Goal: Task Accomplishment & Management: Manage account settings

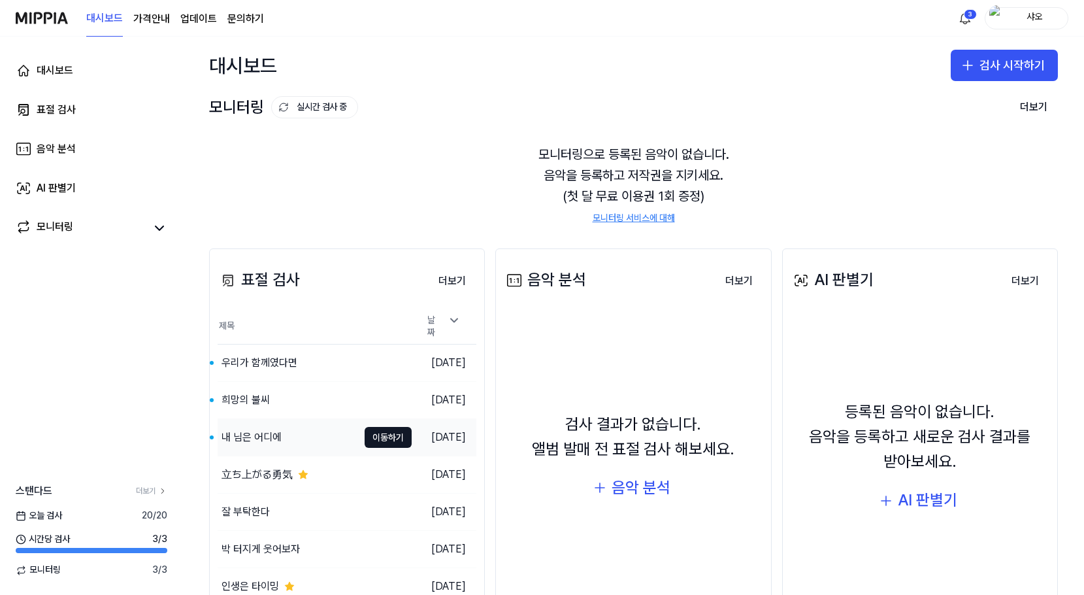
click at [279, 434] on div "내 님은 어디에" at bounding box center [252, 437] width 60 height 16
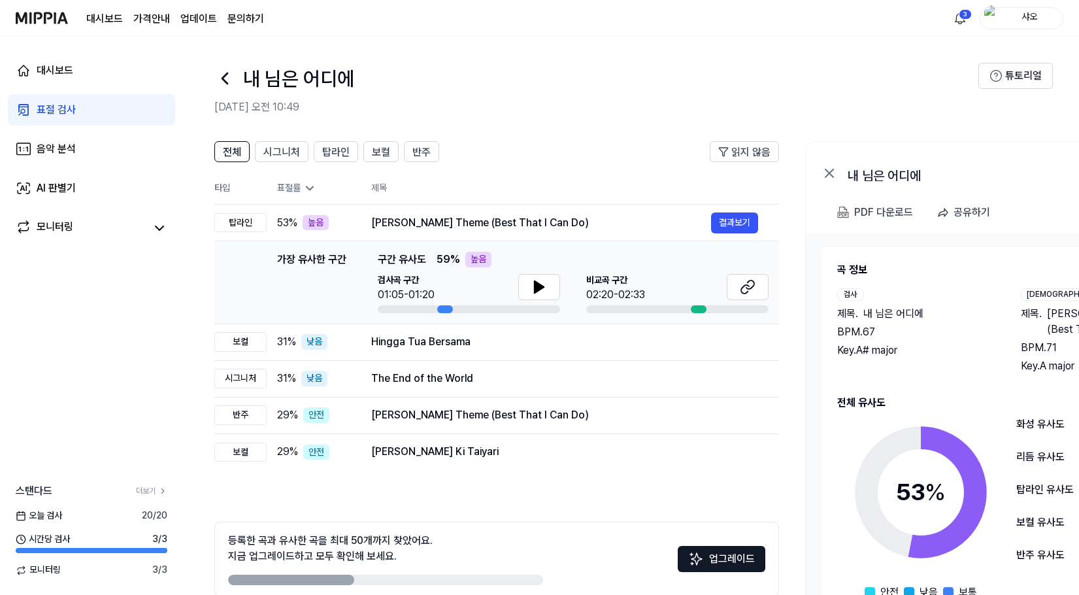
click at [230, 83] on icon at bounding box center [224, 78] width 21 height 21
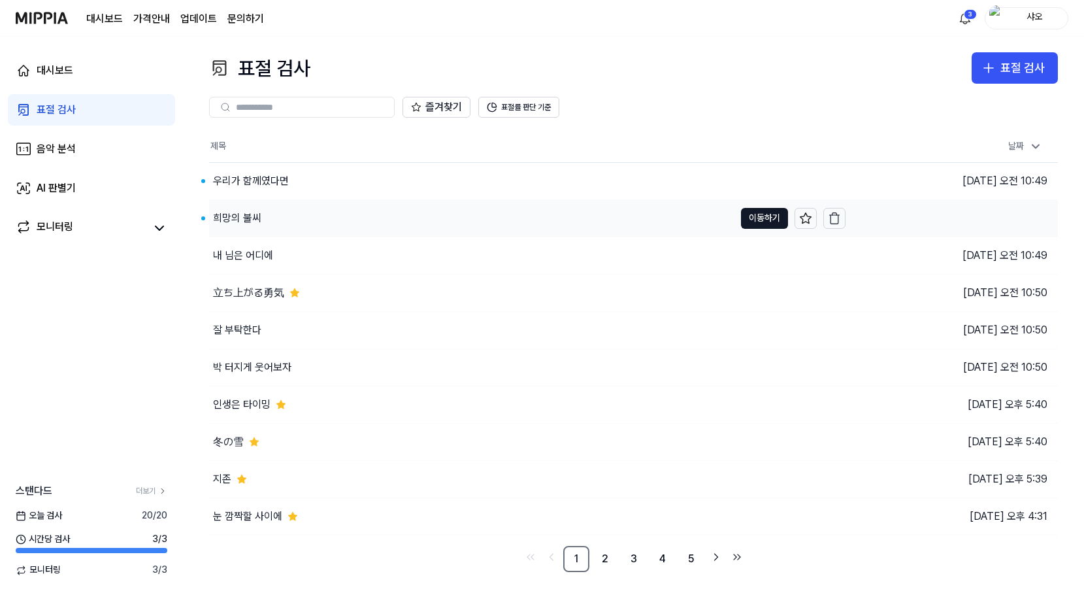
click at [344, 222] on div "희망의 불씨" at bounding box center [471, 218] width 525 height 37
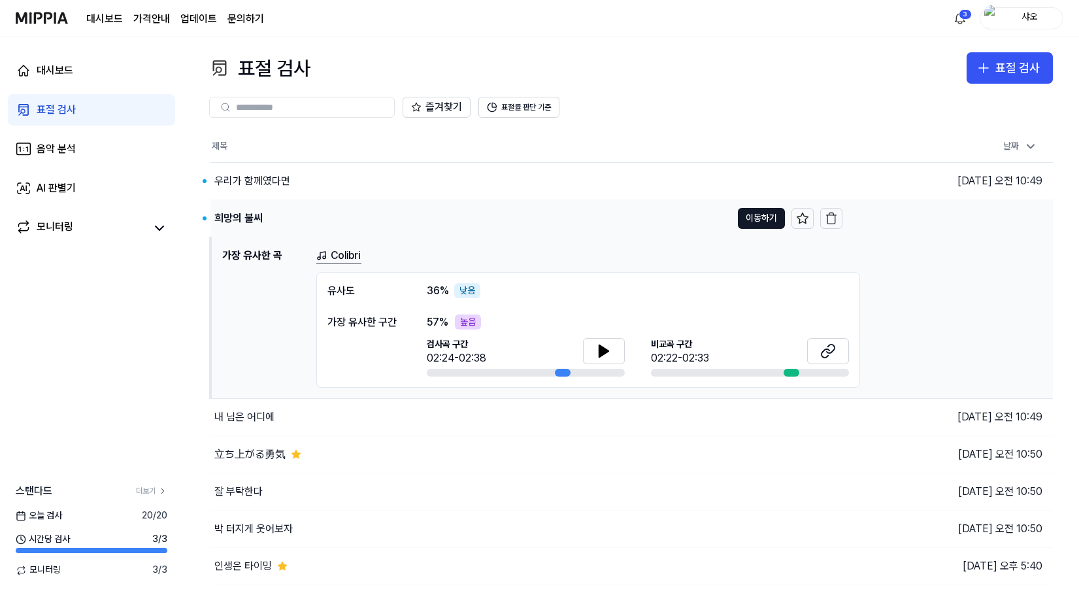
click at [618, 222] on div "희망의 불씨" at bounding box center [470, 218] width 521 height 37
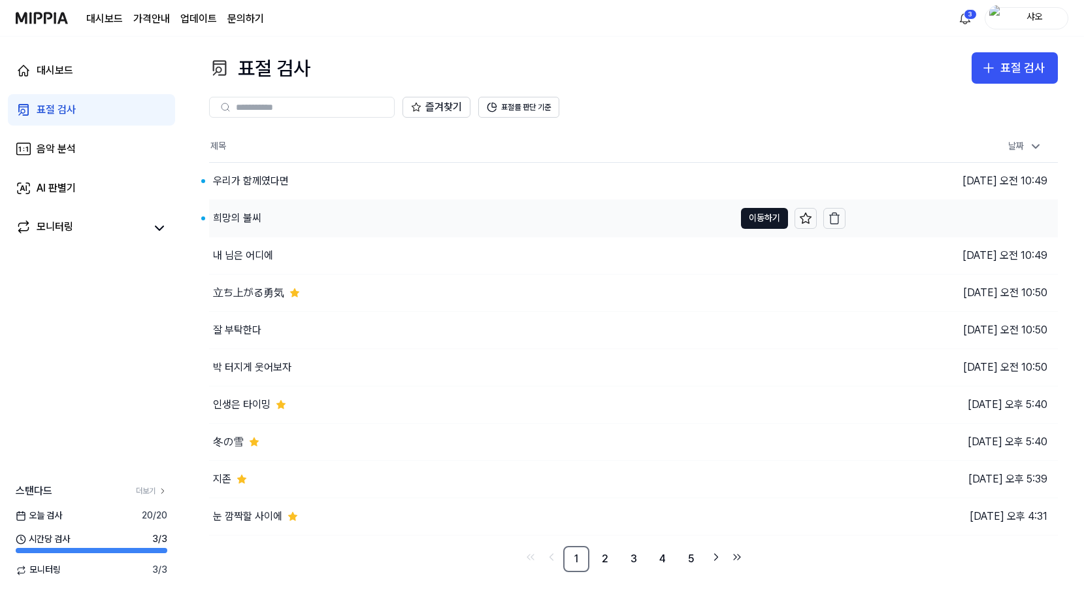
click at [618, 222] on div "희망의 불씨" at bounding box center [471, 218] width 525 height 37
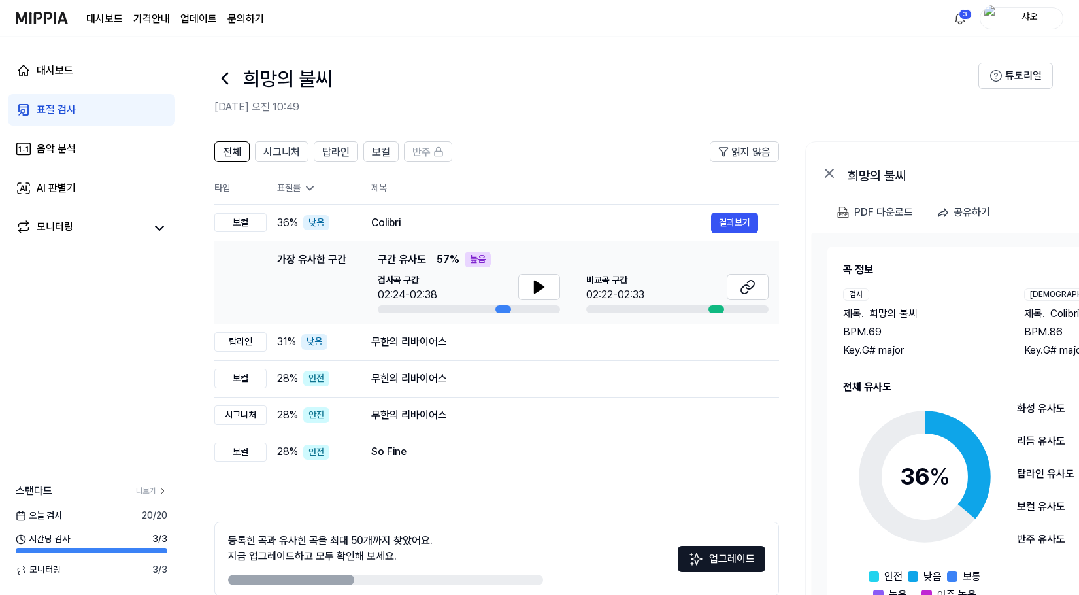
click at [835, 82] on div "희망의 불씨" at bounding box center [596, 78] width 764 height 31
click at [239, 86] on div "희망의 불씨" at bounding box center [596, 78] width 764 height 31
click at [231, 83] on icon at bounding box center [224, 78] width 21 height 21
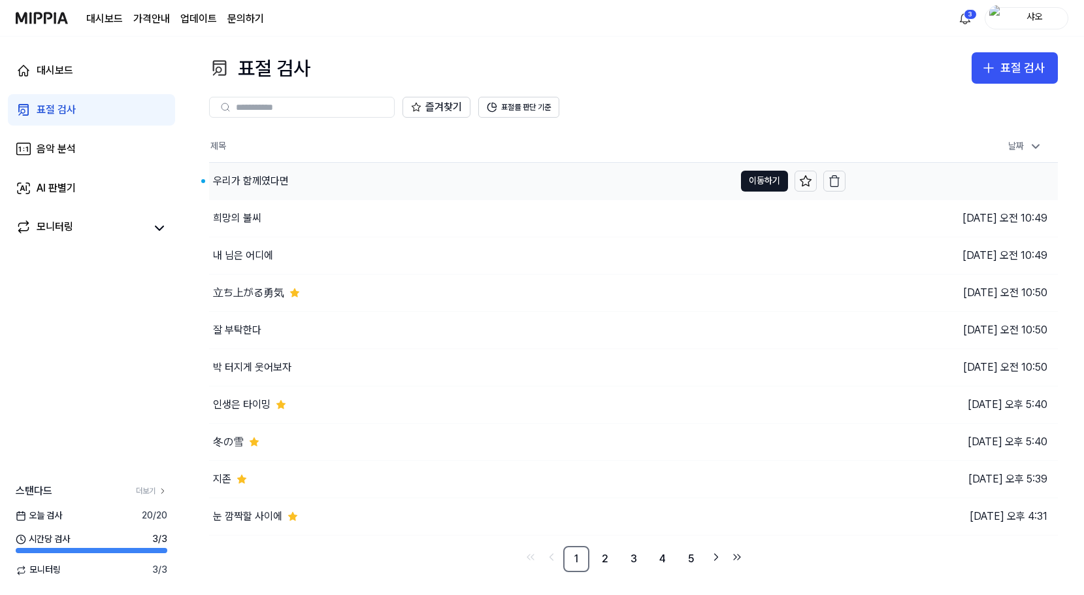
click at [288, 181] on div "우리가 함께였다면" at bounding box center [471, 181] width 525 height 37
click at [288, 181] on div "우리가 함께였다면" at bounding box center [251, 181] width 76 height 16
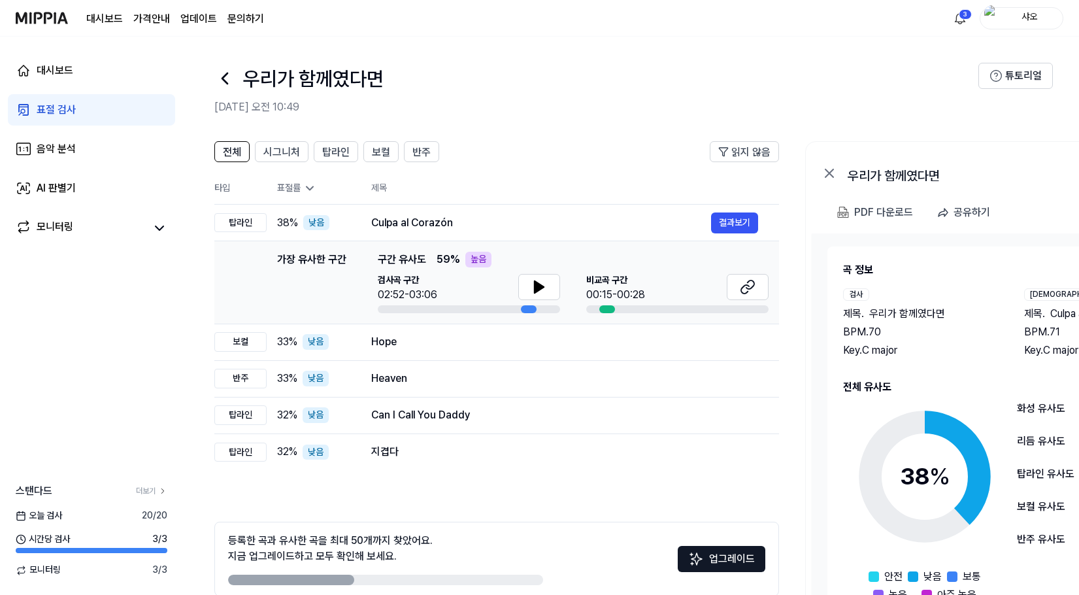
click at [795, 93] on div "우리가 함께였다면" at bounding box center [596, 78] width 764 height 31
click at [230, 78] on icon at bounding box center [224, 78] width 21 height 21
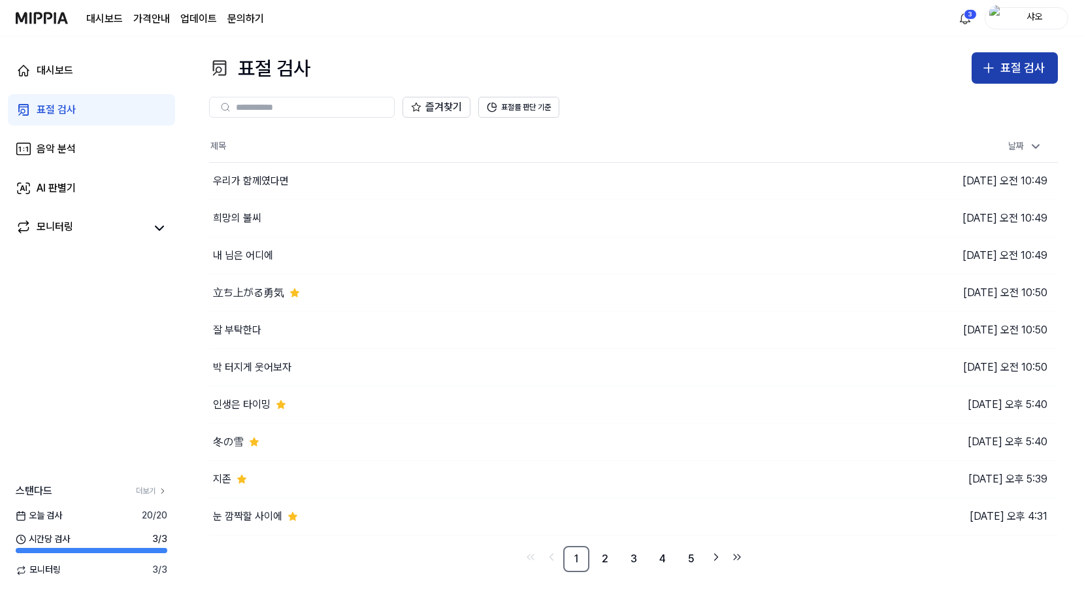
click at [973, 59] on button "표절 검사" at bounding box center [1015, 67] width 86 height 31
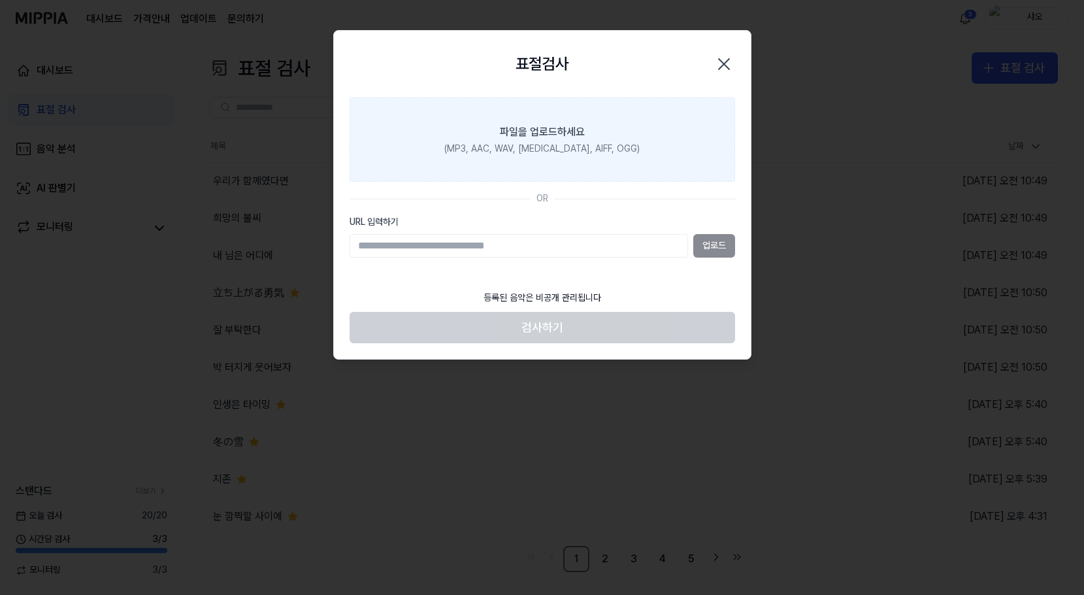
click at [529, 148] on div "(MP3, AAC, WAV, [MEDICAL_DATA], AIFF, OGG)" at bounding box center [541, 148] width 195 height 13
click at [0, 0] on input "파일을 업로드하세요 (MP3, AAC, WAV, [MEDICAL_DATA], AIFF, OGG)" at bounding box center [0, 0] width 0 height 0
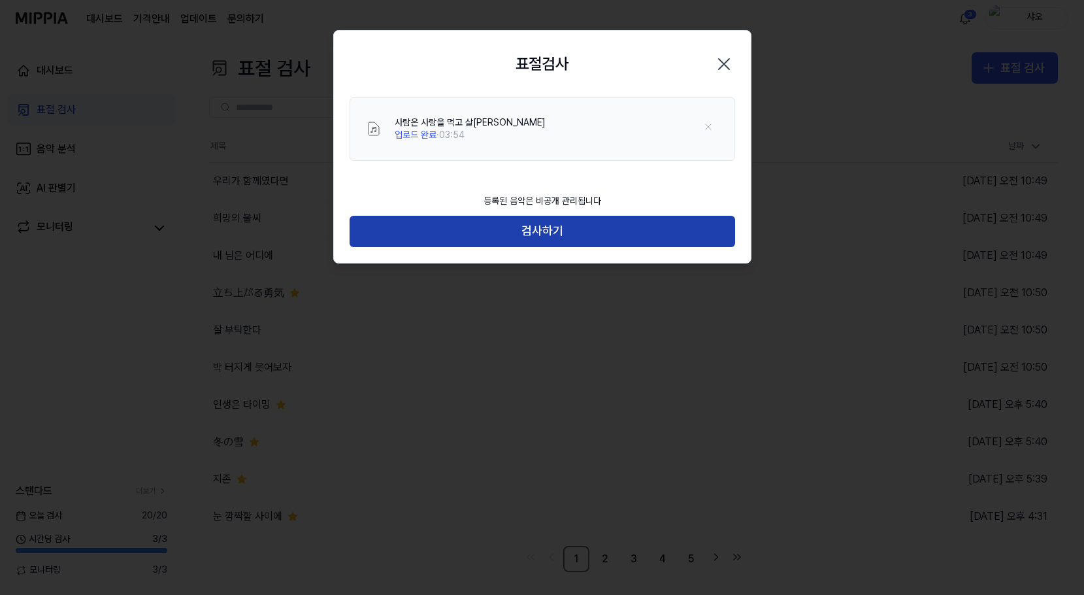
click at [702, 233] on button "검사하기" at bounding box center [543, 231] width 386 height 31
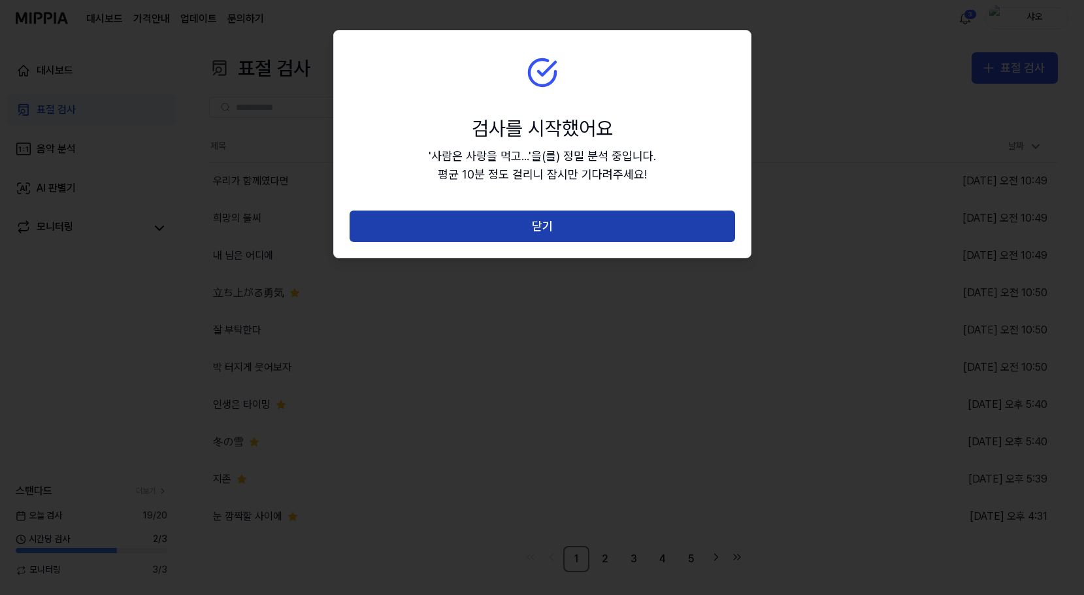
click at [703, 233] on button "닫기" at bounding box center [543, 225] width 386 height 31
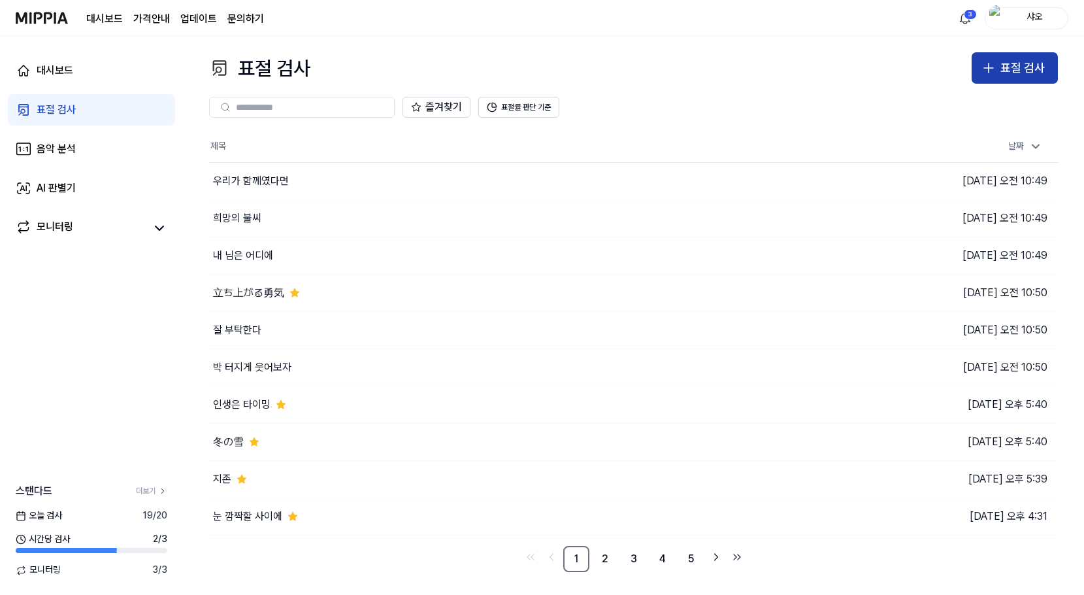
click at [1016, 61] on div "표절 검사" at bounding box center [1023, 68] width 44 height 19
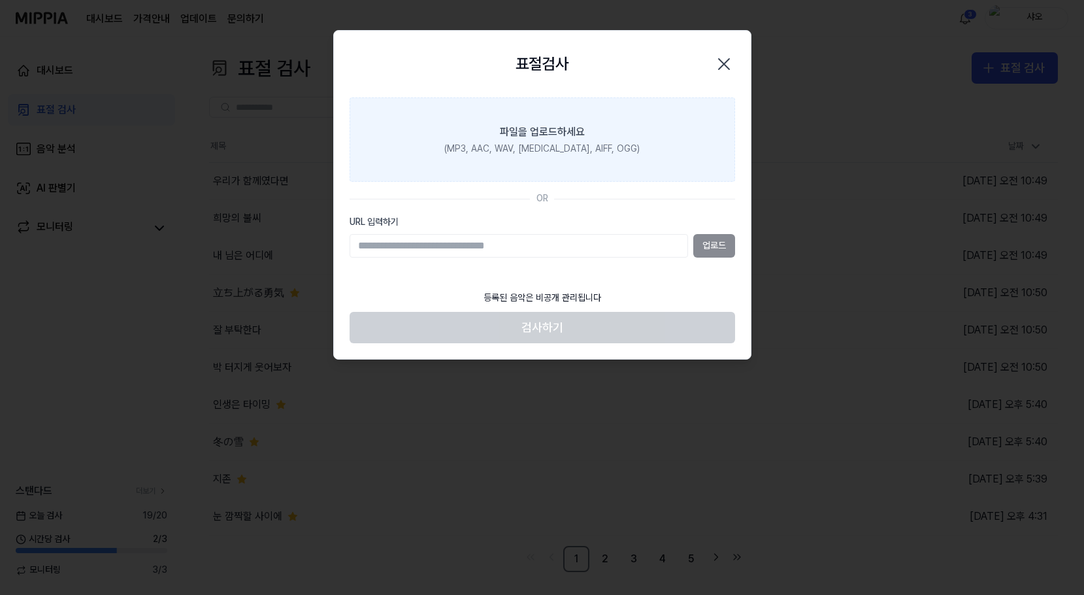
click at [565, 144] on div "(MP3, AAC, WAV, [MEDICAL_DATA], AIFF, OGG)" at bounding box center [541, 148] width 195 height 13
click at [0, 0] on input "파일을 업로드하세요 (MP3, AAC, WAV, [MEDICAL_DATA], AIFF, OGG)" at bounding box center [0, 0] width 0 height 0
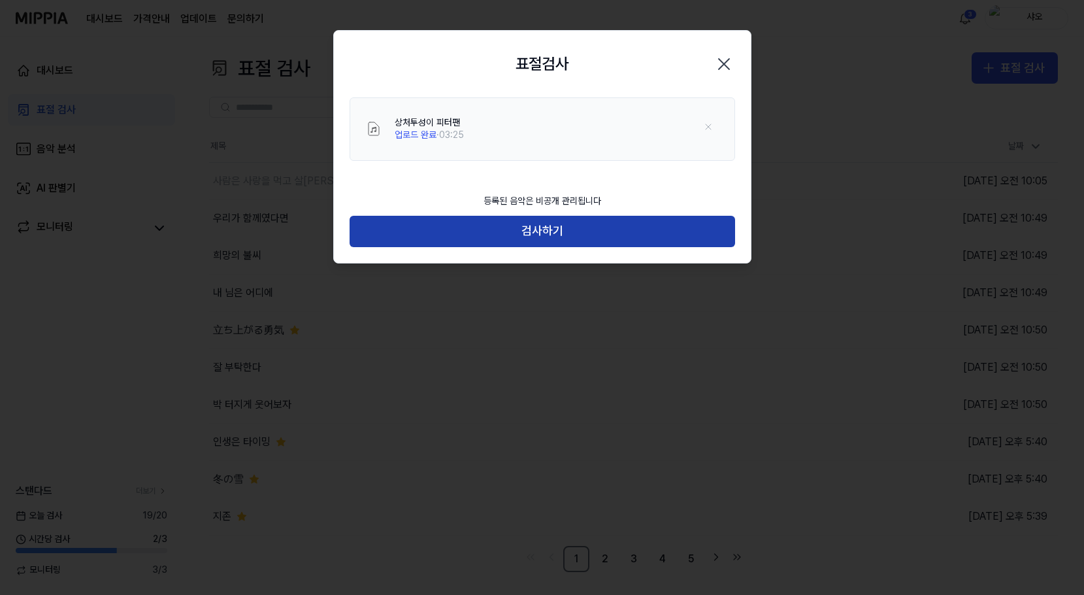
click at [663, 241] on button "검사하기" at bounding box center [543, 231] width 386 height 31
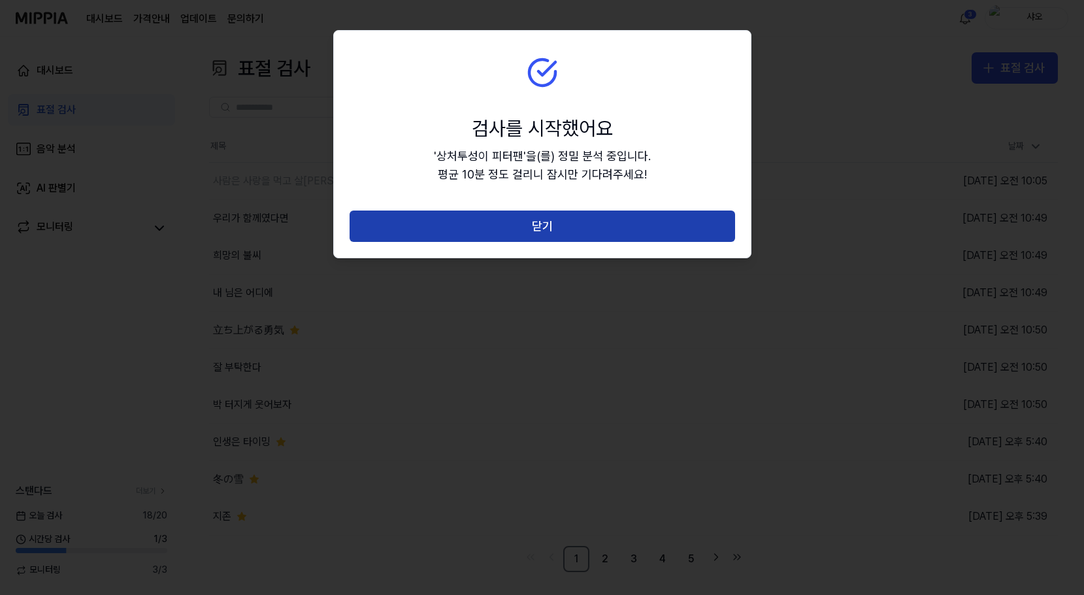
click at [666, 227] on button "닫기" at bounding box center [543, 225] width 386 height 31
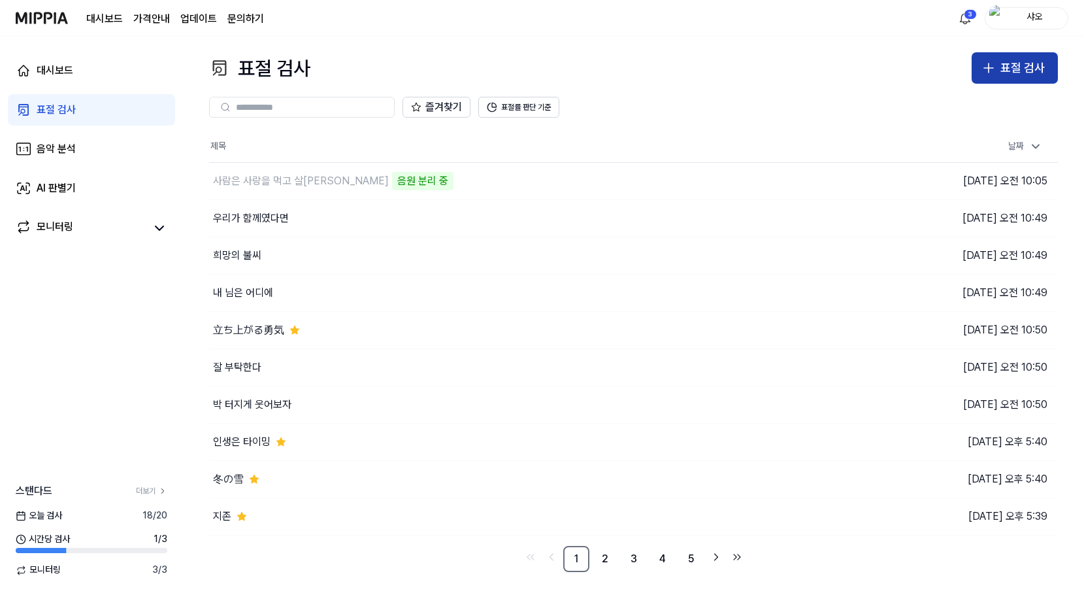
click at [1035, 70] on div "표절 검사" at bounding box center [1023, 68] width 44 height 19
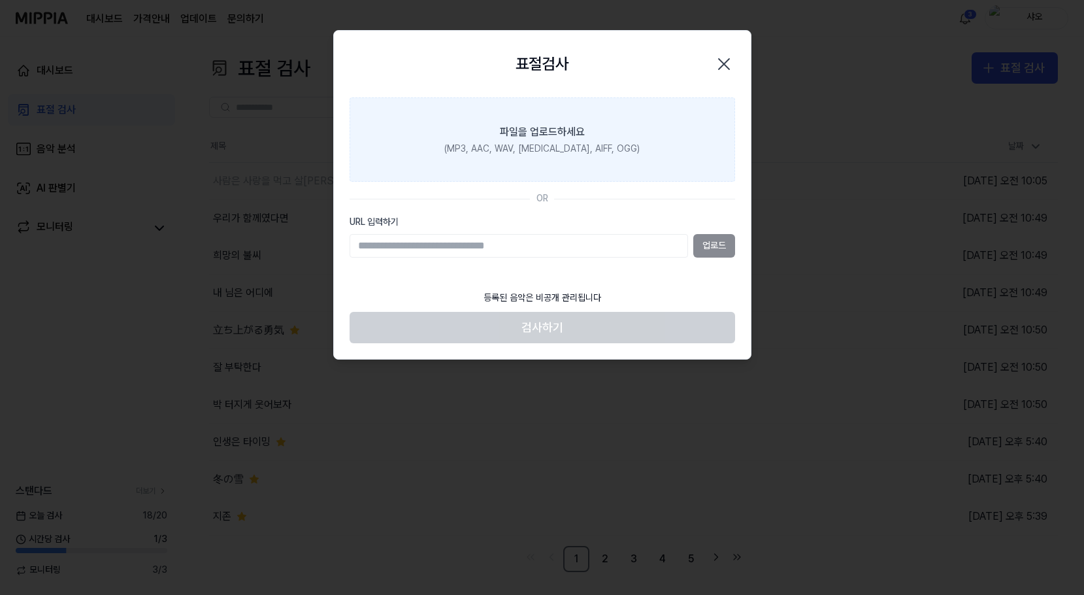
click at [664, 152] on label "파일을 업로드하세요 (MP3, AAC, WAV, [MEDICAL_DATA], AIFF, OGG)" at bounding box center [543, 139] width 386 height 85
click at [0, 0] on input "파일을 업로드하세요 (MP3, AAC, WAV, [MEDICAL_DATA], AIFF, OGG)" at bounding box center [0, 0] width 0 height 0
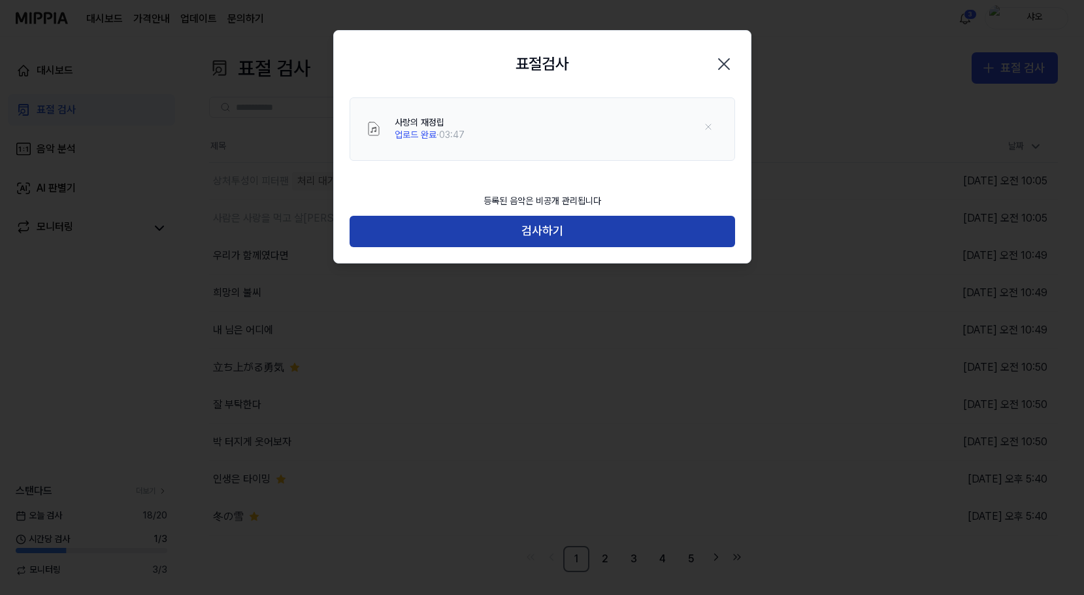
click at [641, 224] on button "검사하기" at bounding box center [543, 231] width 386 height 31
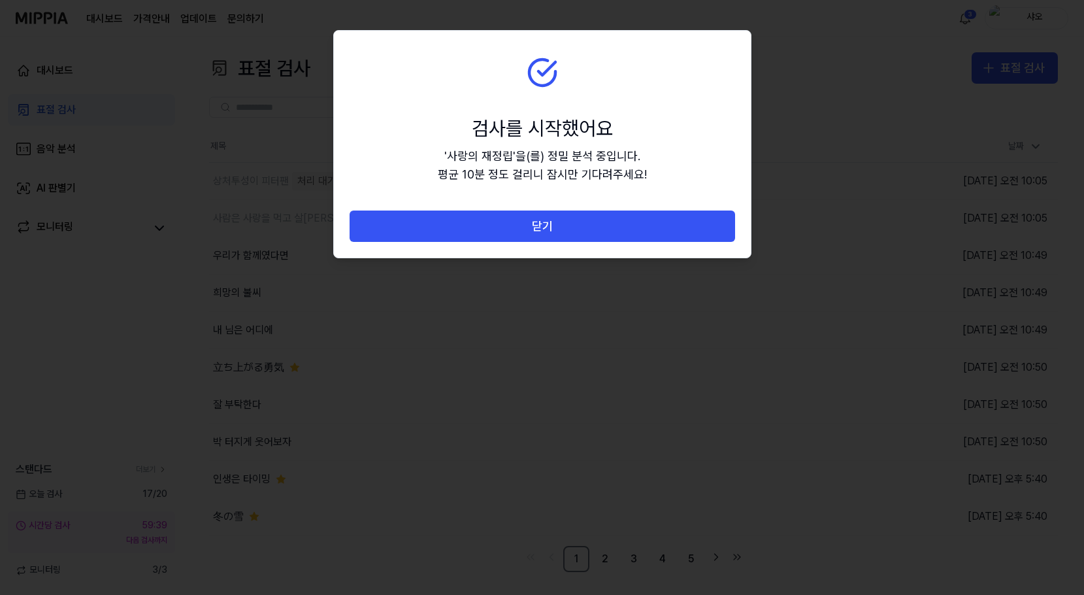
click at [641, 224] on button "닫기" at bounding box center [543, 225] width 386 height 31
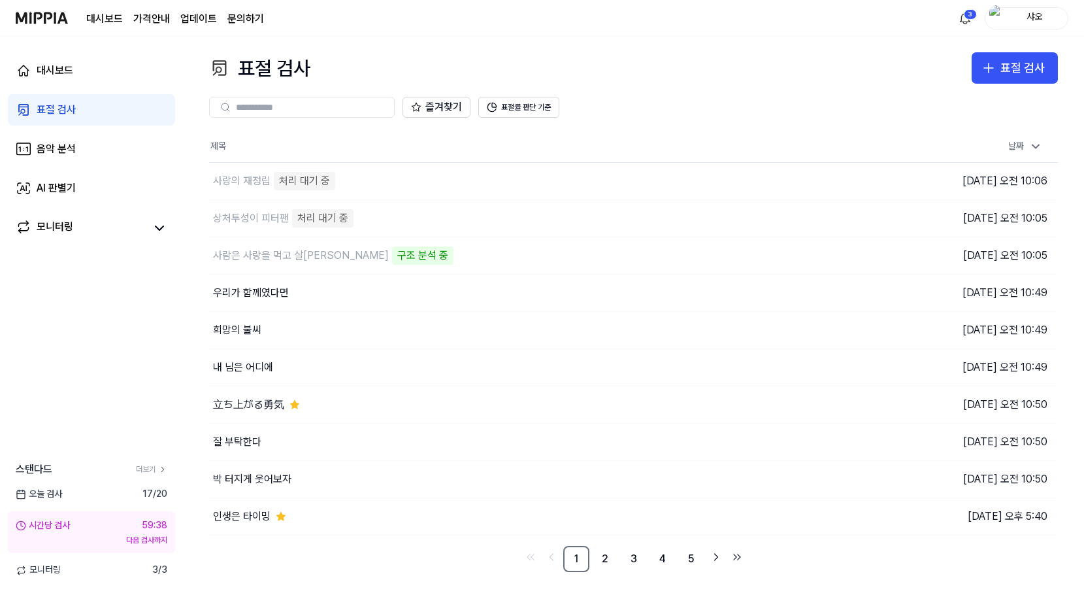
click at [747, 92] on div "즐겨찾기 표절률 판단 기준" at bounding box center [633, 107] width 849 height 47
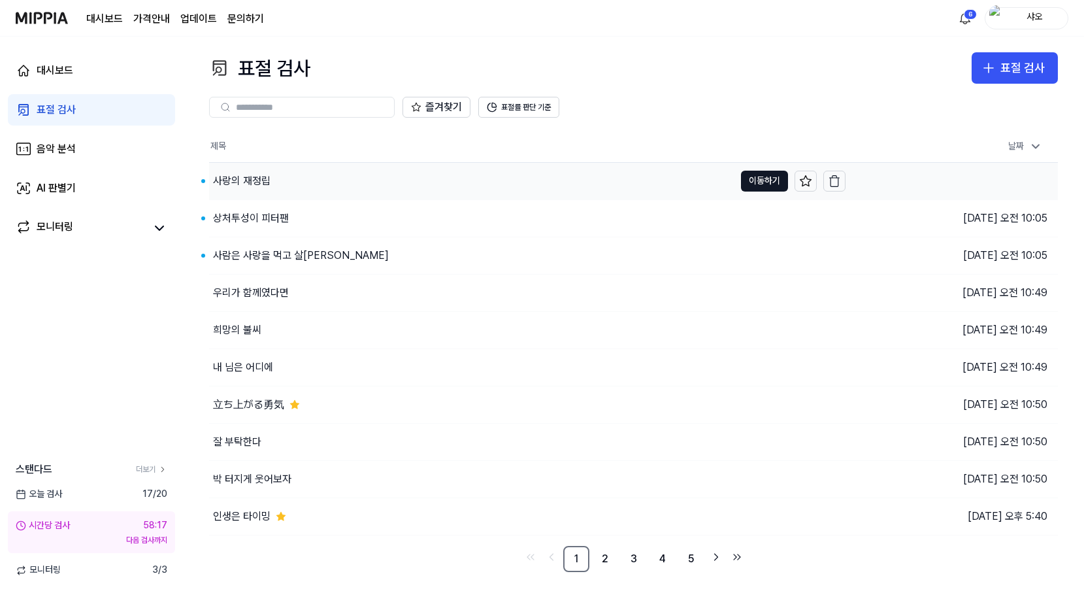
click at [369, 190] on div "사랑의 재정립" at bounding box center [471, 181] width 525 height 37
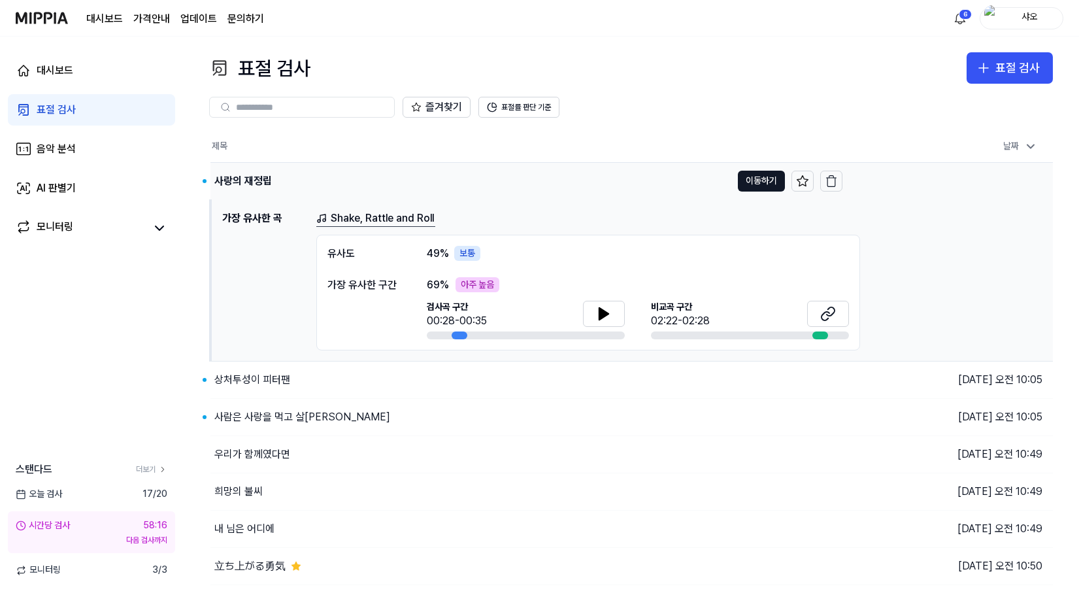
click at [444, 176] on div "사랑의 재정립" at bounding box center [470, 181] width 521 height 37
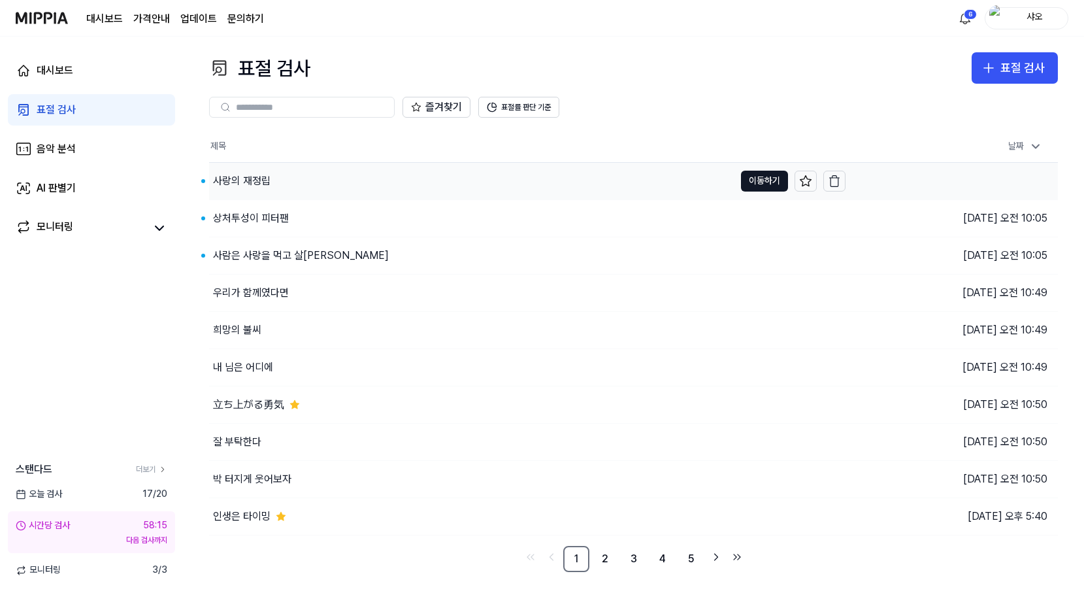
click at [444, 176] on div "사랑의 재정립" at bounding box center [471, 181] width 525 height 37
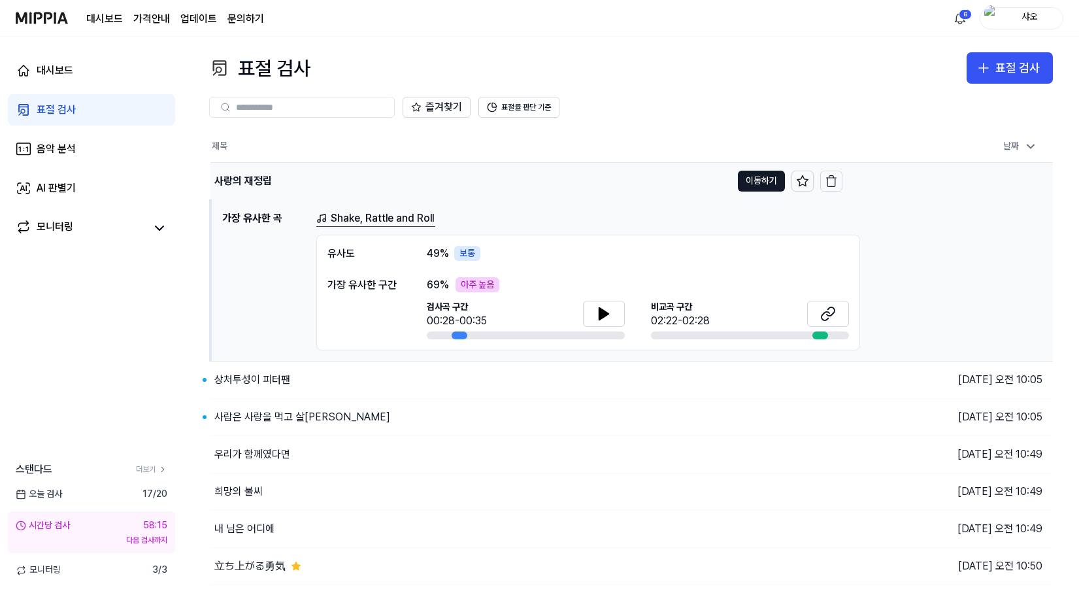
click at [444, 176] on div "사랑의 재정립" at bounding box center [470, 181] width 521 height 37
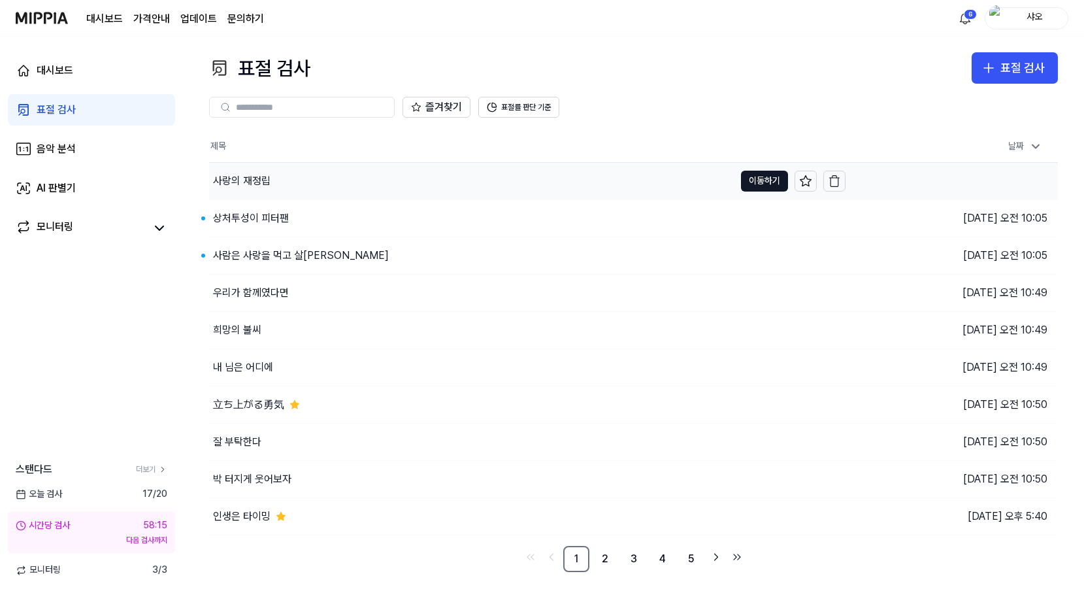
click at [444, 176] on div "사랑의 재정립" at bounding box center [471, 181] width 525 height 37
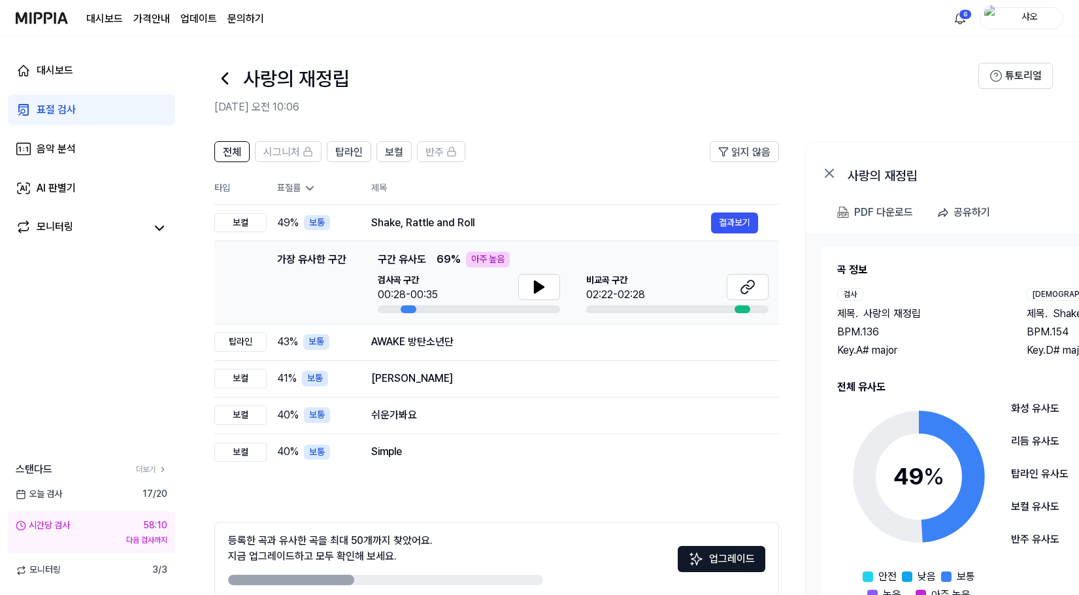
click at [223, 78] on icon at bounding box center [224, 78] width 5 height 10
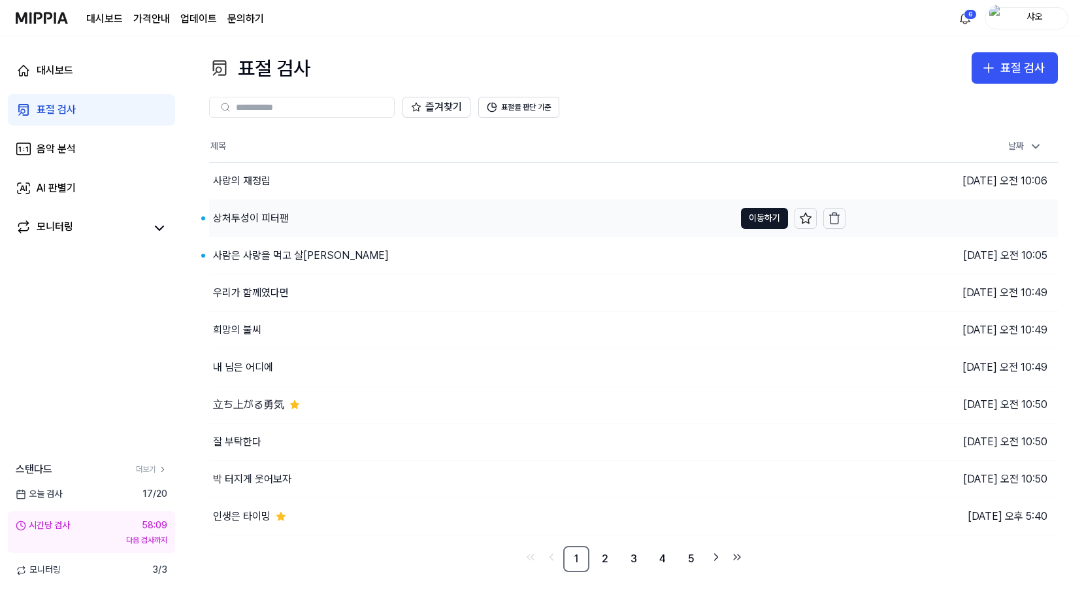
click at [373, 212] on div "상처투성이 피터팬" at bounding box center [471, 218] width 525 height 37
click at [373, 212] on div "상처투성이 피터팬" at bounding box center [470, 218] width 522 height 37
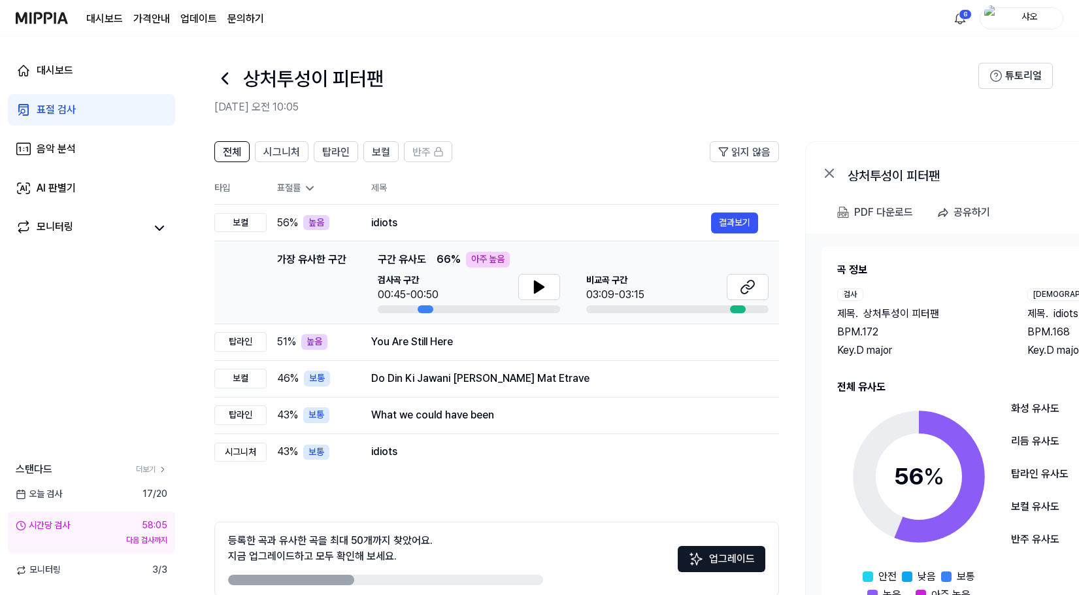
click at [226, 78] on icon at bounding box center [224, 78] width 21 height 21
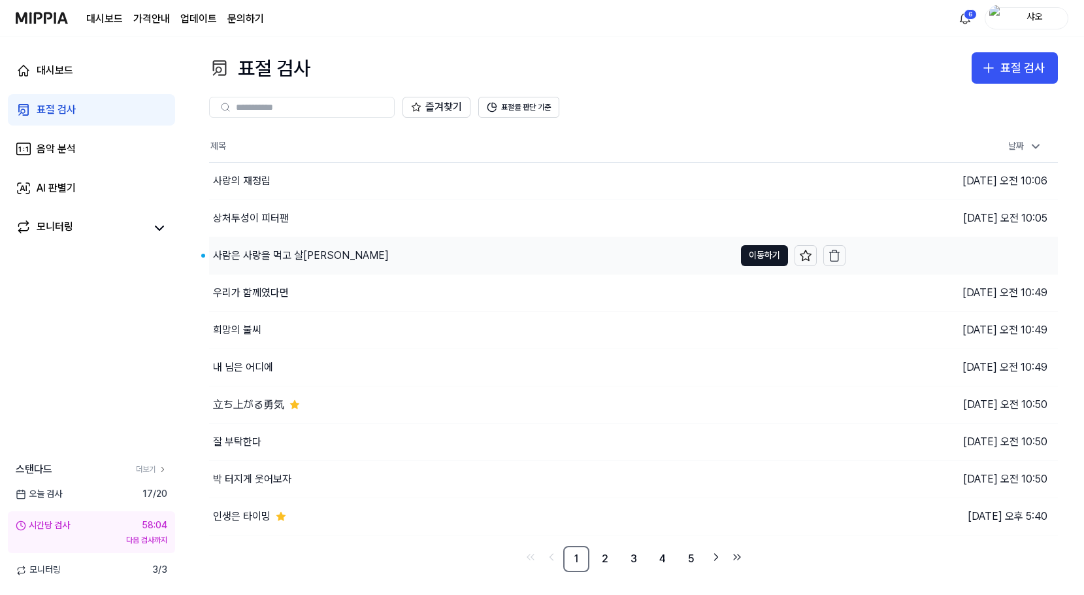
click at [307, 254] on div "사람은 사랑을 먹고 살[PERSON_NAME]" at bounding box center [301, 256] width 176 height 16
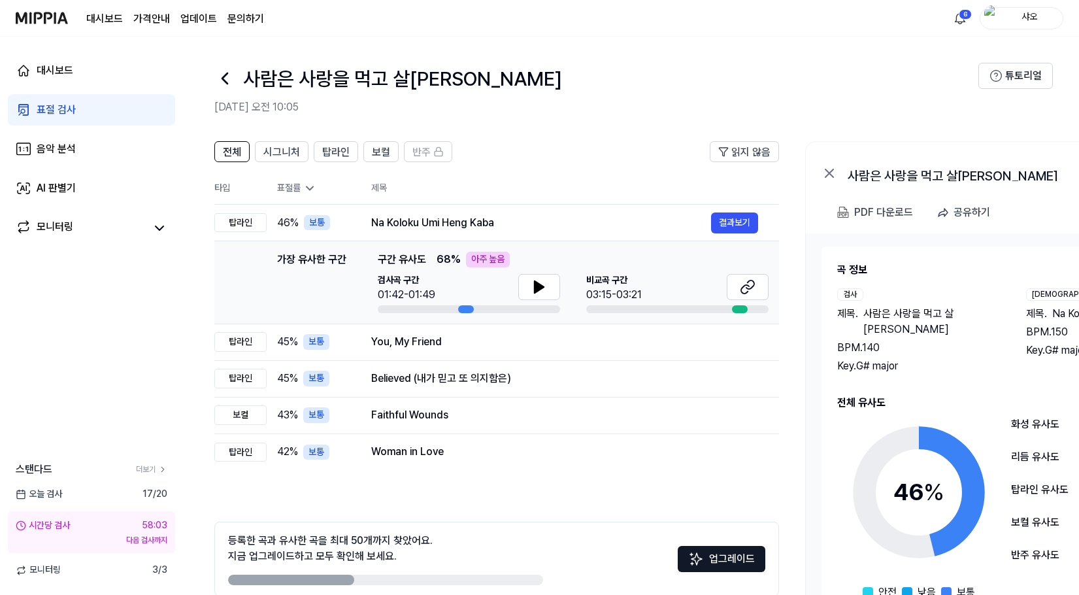
click at [606, 121] on header "사람은 사랑을 먹고 살죠 [DATE] 오전 10:05 튜토리얼" at bounding box center [631, 83] width 896 height 92
click at [231, 81] on icon at bounding box center [224, 78] width 21 height 21
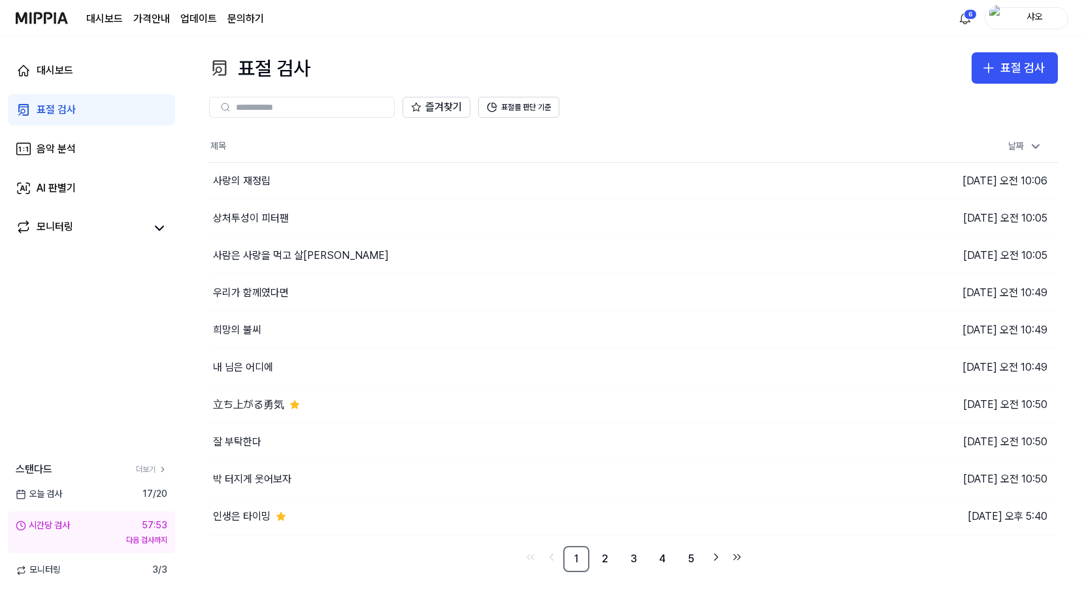
click at [596, 52] on div "표절 검사 표절 검사" at bounding box center [633, 67] width 849 height 31
click at [166, 470] on icon at bounding box center [162, 469] width 9 height 9
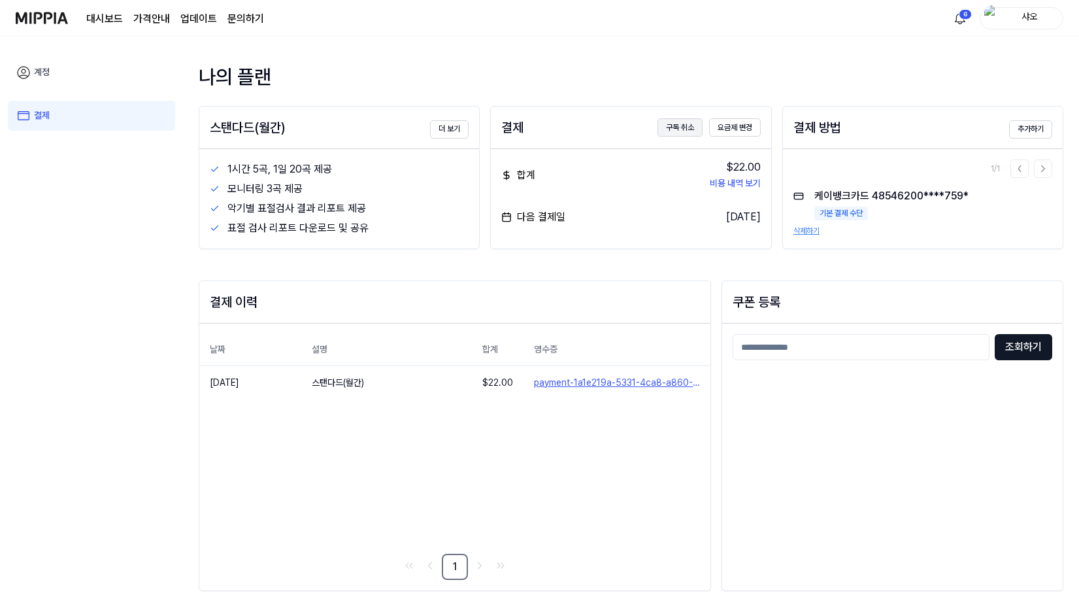
click at [675, 127] on button "구독 취소" at bounding box center [679, 127] width 45 height 18
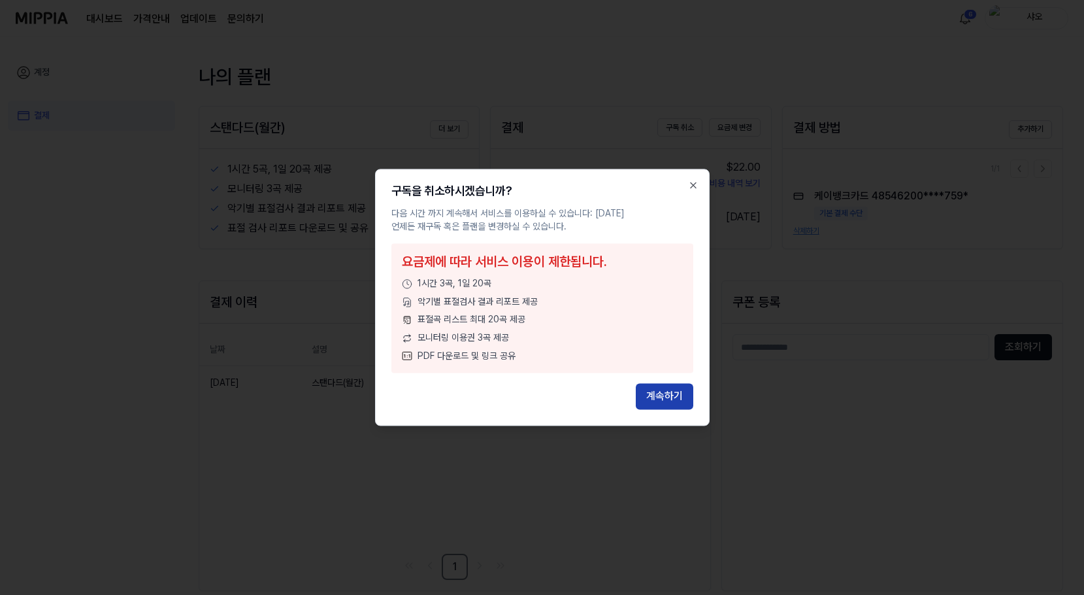
click at [659, 391] on button "계속하기" at bounding box center [665, 397] width 58 height 26
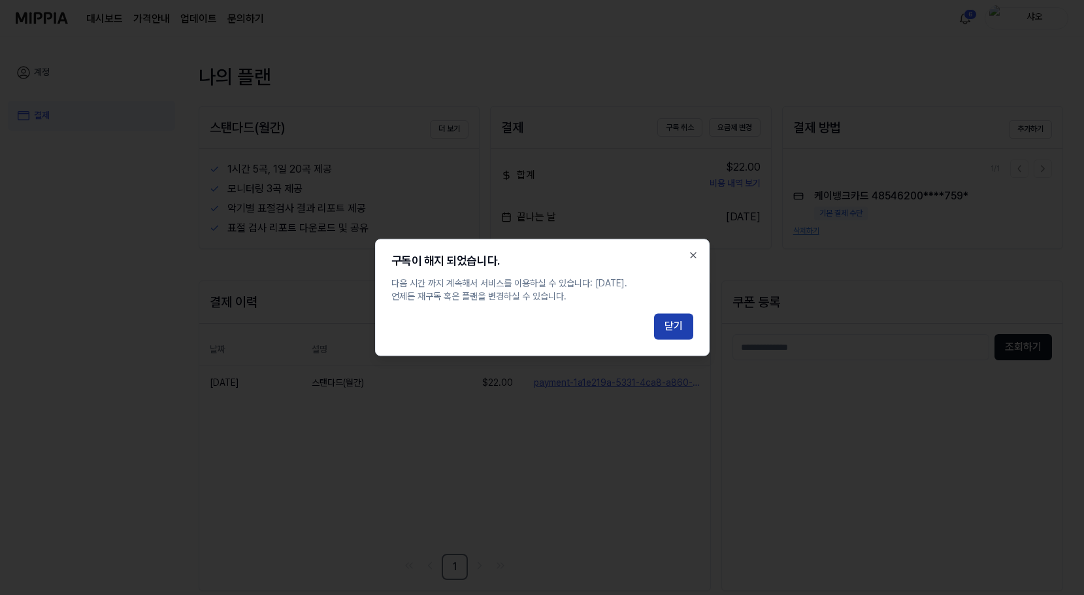
click at [675, 325] on button "닫기" at bounding box center [673, 327] width 39 height 26
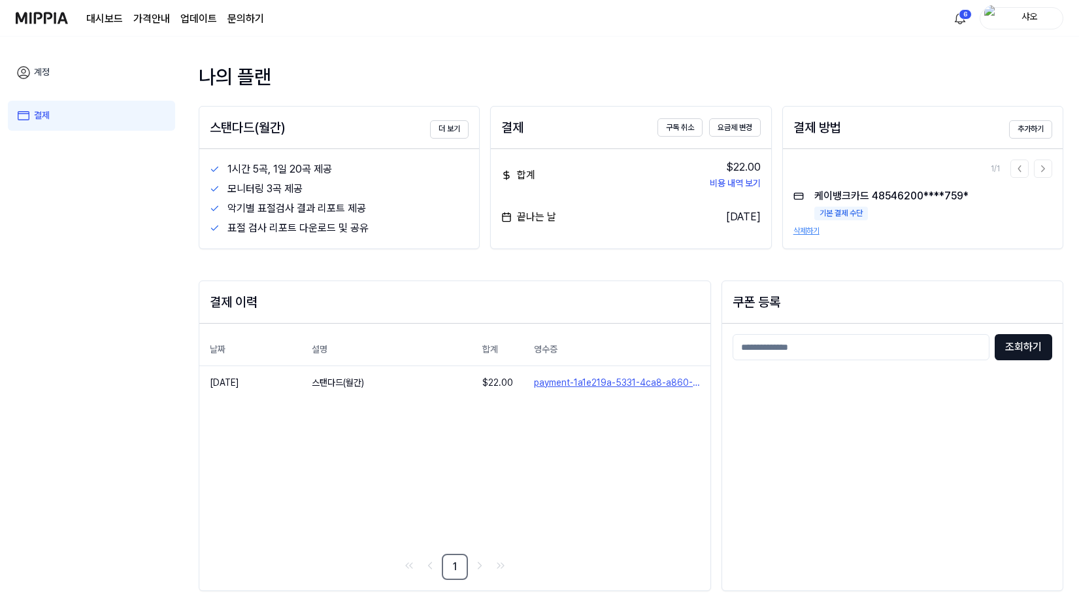
click at [598, 250] on div "나의 플랜 스탠다드(월간) 더 보기 1시간 5곡, 1일 20곡 제공 모니터링 3곡 제공 악기별 표절검사 결과 리포트 제공 표절 검사 리포트 다…" at bounding box center [631, 335] width 865 height 544
click at [54, 16] on img at bounding box center [42, 18] width 52 height 36
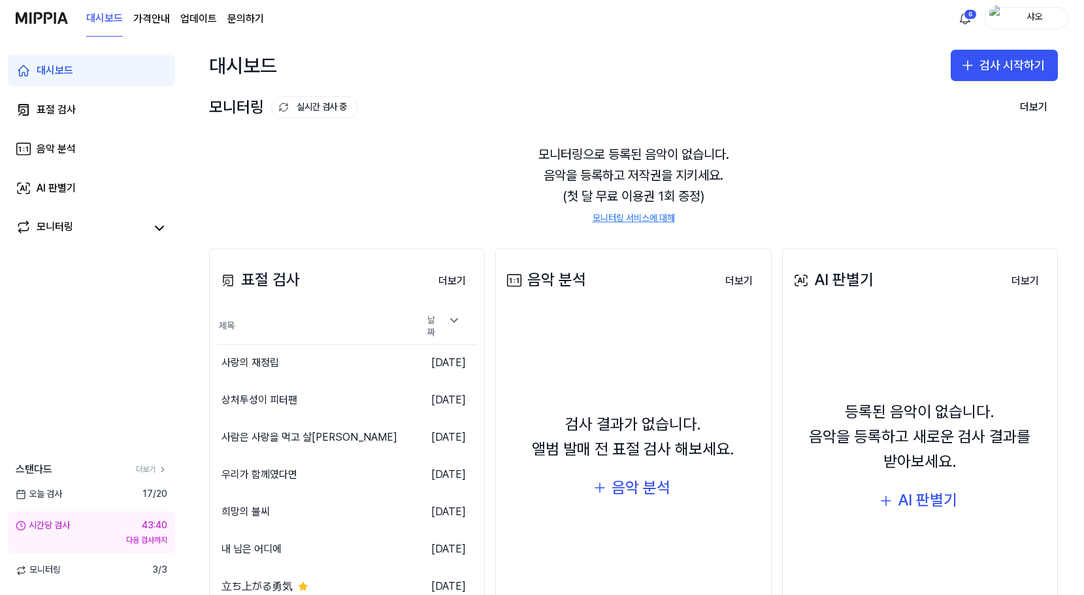
click at [551, 91] on div "대시보드 검사 시작하기" at bounding box center [633, 66] width 901 height 58
click at [141, 122] on link "표절 검사" at bounding box center [91, 109] width 167 height 31
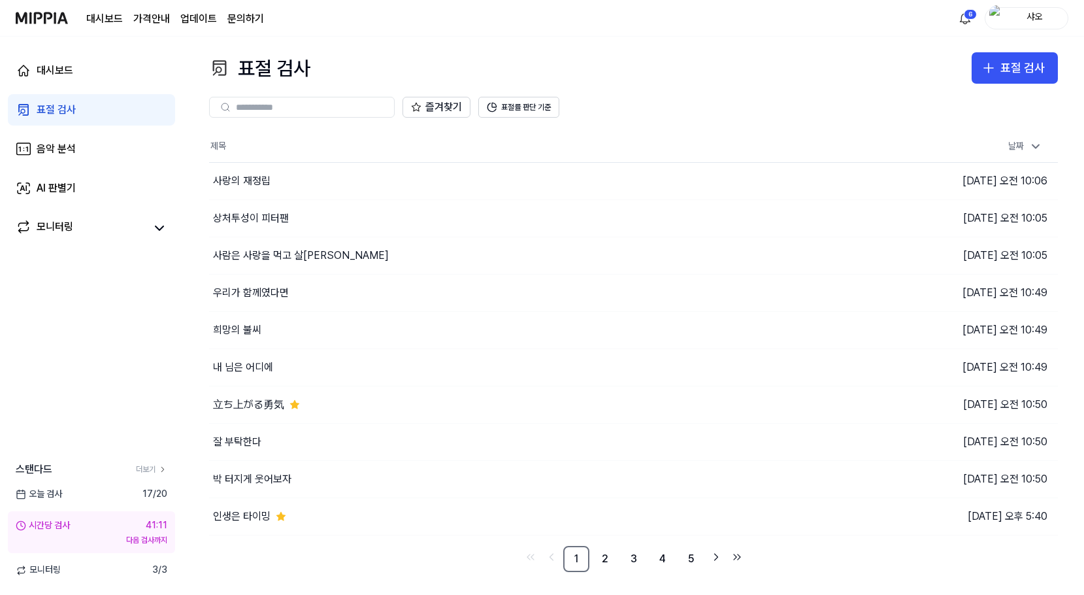
click at [55, 24] on img at bounding box center [42, 18] width 52 height 36
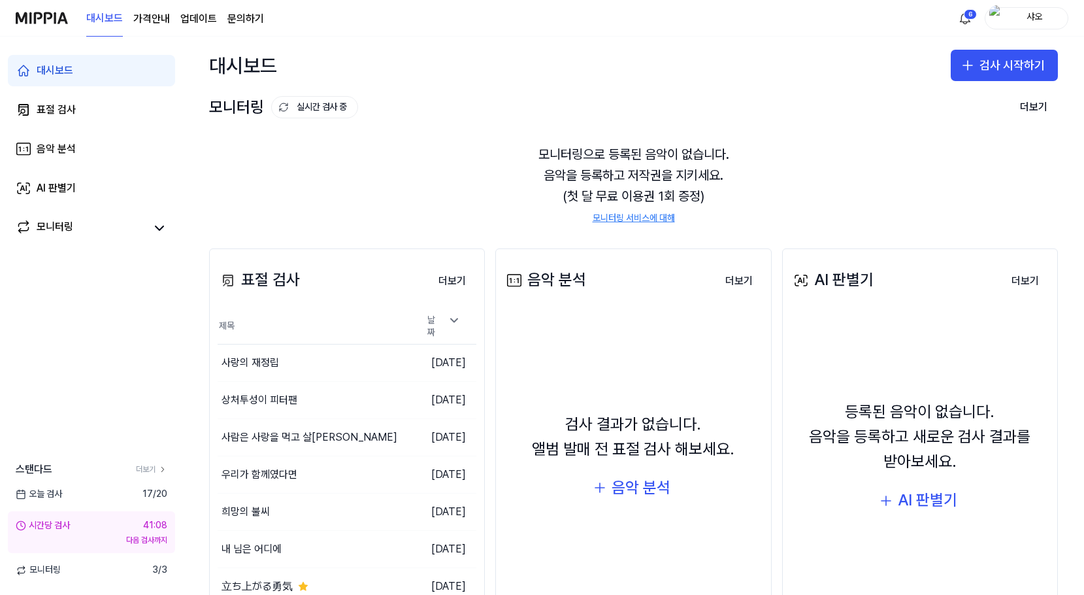
click at [688, 90] on div "대시보드 검사 시작하기" at bounding box center [633, 66] width 901 height 58
click at [973, 16] on html "대시보드 가격안내 업데이트 문의하기 6 샤오 대시보드 표절 검사 음악 분석 AI 판별기 모니터링 스탠다드 더보기 [DATE] 검사 17 / 2…" at bounding box center [542, 297] width 1084 height 595
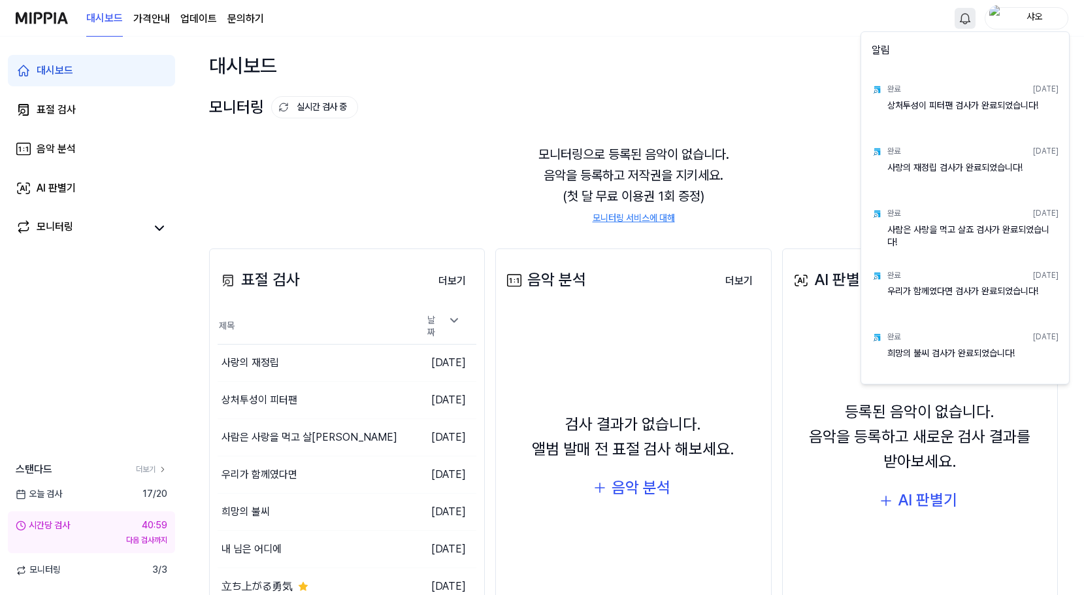
click at [740, 62] on html "대시보드 가격안내 업데이트 문의하기 샤오 대시보드 표절 검사 음악 분석 AI 판별기 모니터링 스탠다드 더보기 [DATE] 검사 17 / 20 …" at bounding box center [542, 297] width 1084 height 595
